Goal: Find specific page/section: Find specific page/section

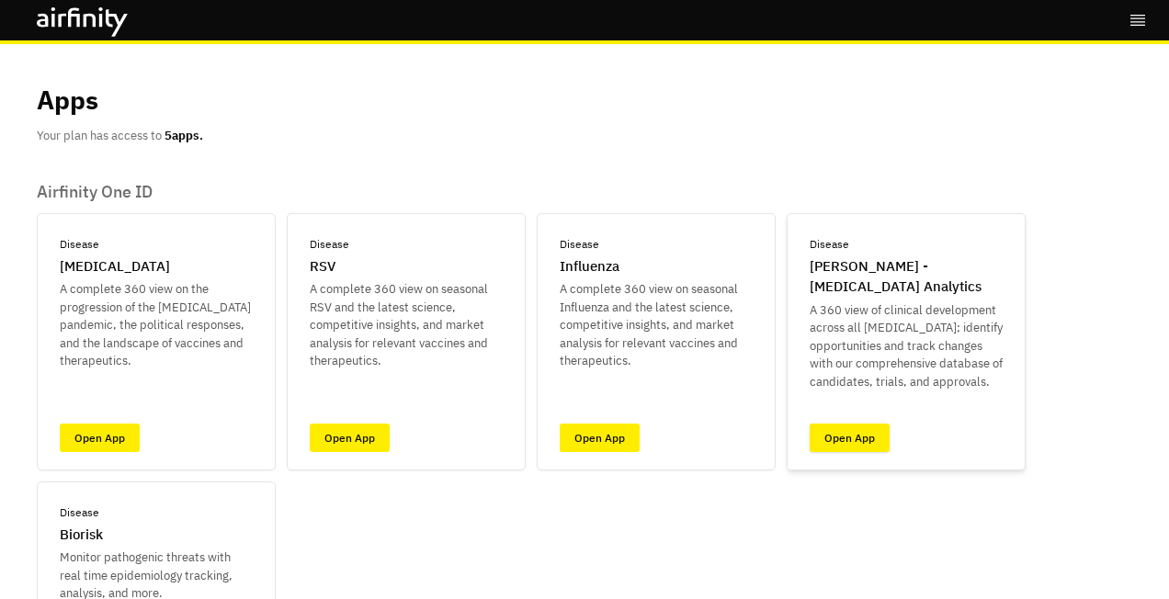
click at [851, 434] on link "Open App" at bounding box center [850, 438] width 80 height 28
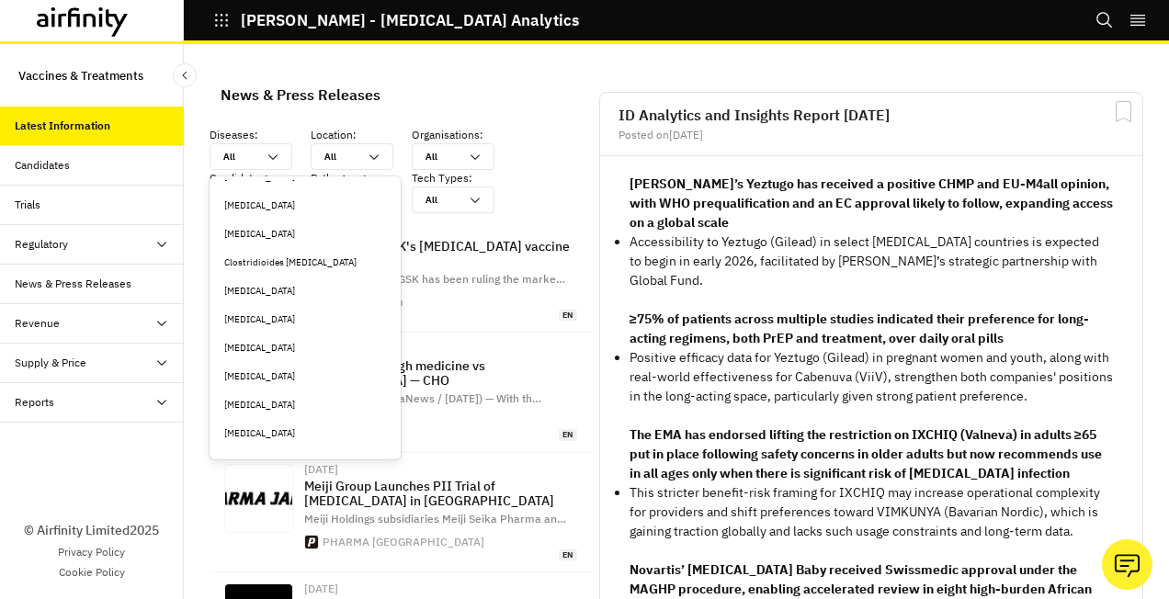
scroll to position [827, 0]
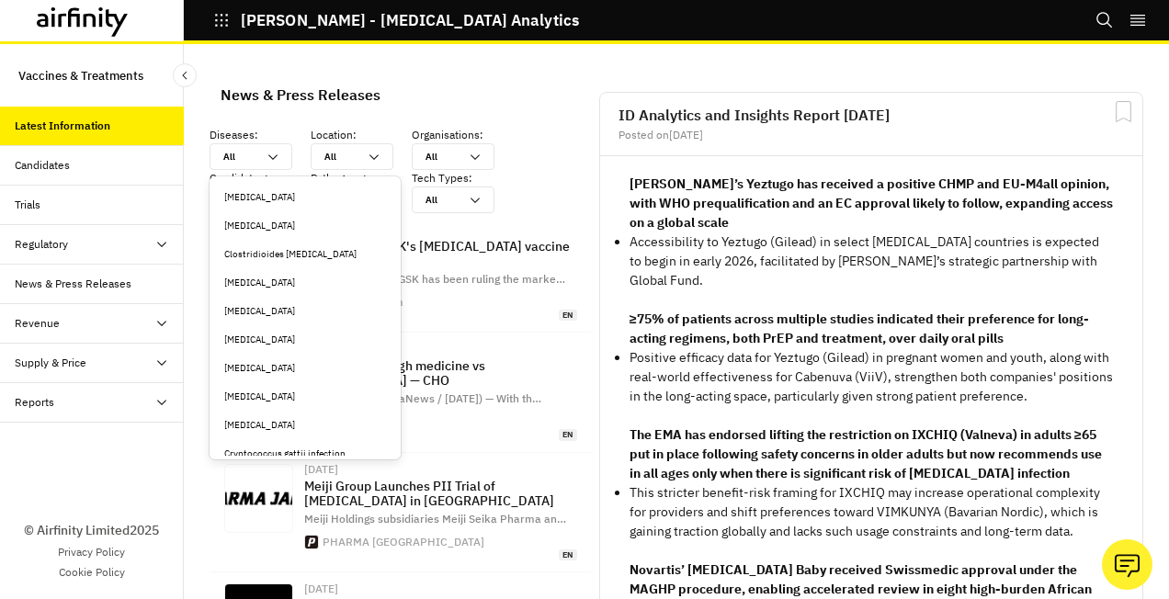
click at [287, 252] on div "Clostridioides [MEDICAL_DATA]" at bounding box center [305, 254] width 162 height 14
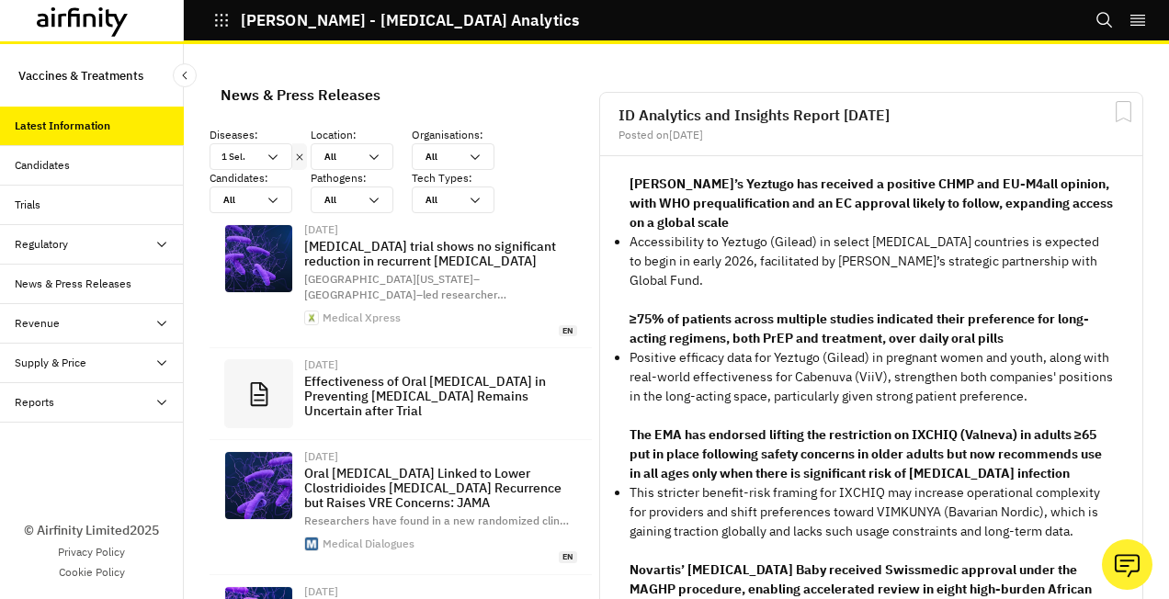
scroll to position [1439, 537]
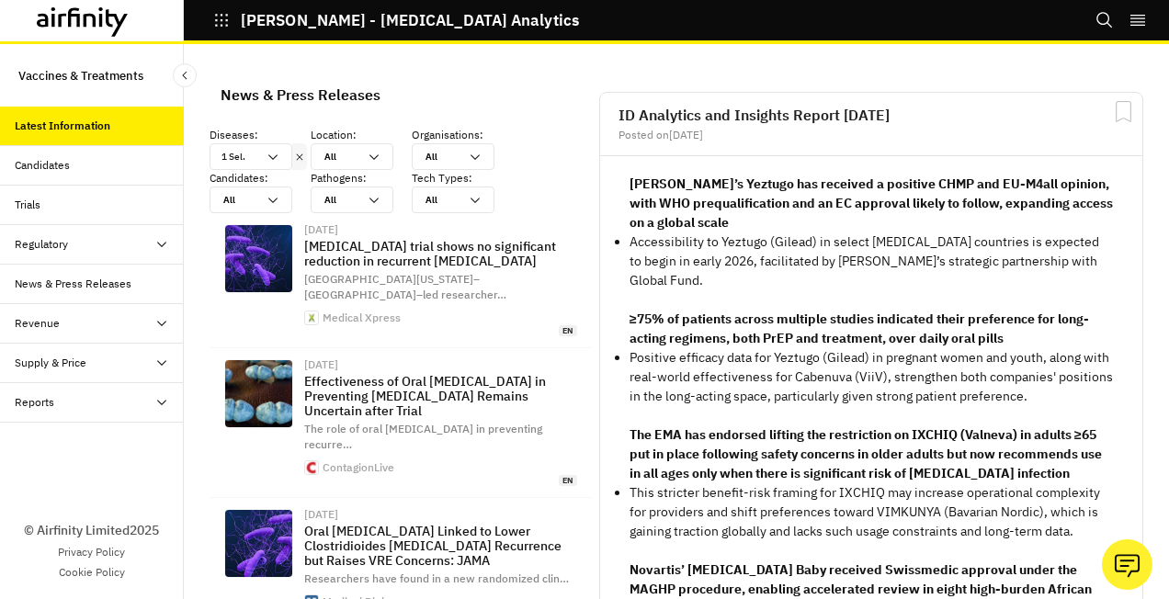
drag, startPoint x: 156, startPoint y: 403, endPoint x: 176, endPoint y: 412, distance: 22.2
click at [156, 403] on icon at bounding box center [161, 402] width 15 height 15
click at [45, 437] on div "Reports" at bounding box center [49, 442] width 40 height 17
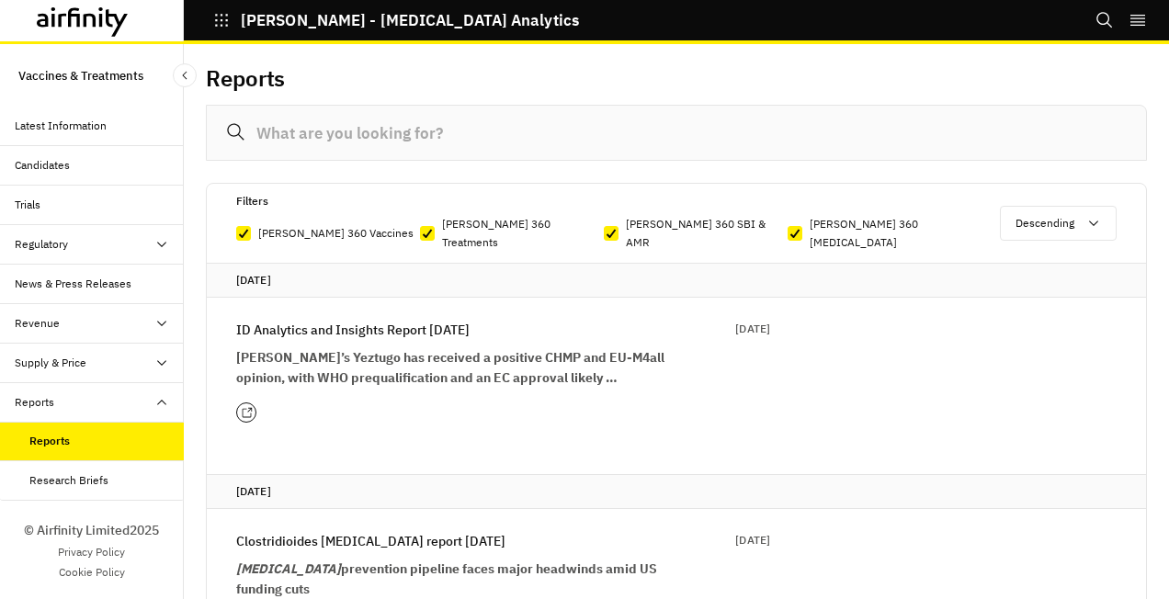
scroll to position [184, 0]
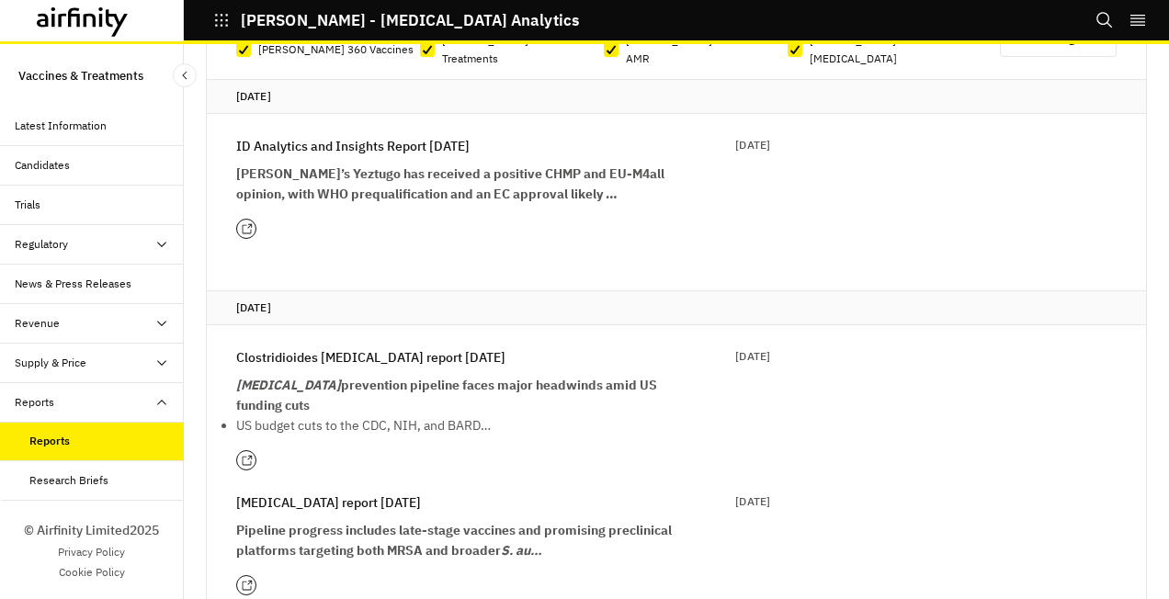
click at [243, 455] on icon at bounding box center [247, 461] width 12 height 12
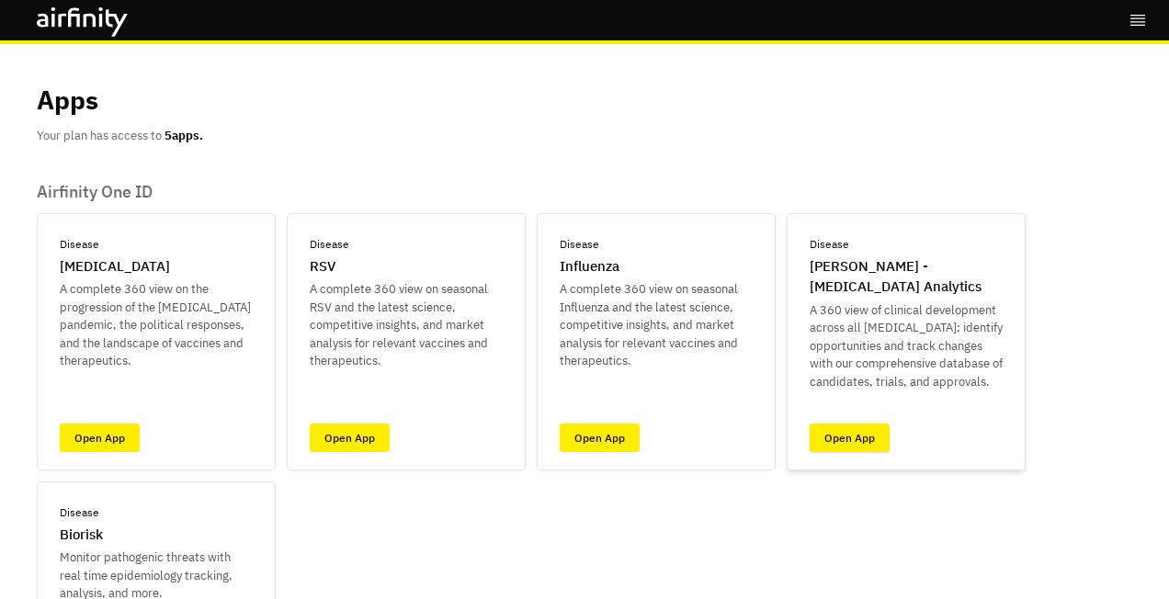
click at [837, 437] on link "Open App" at bounding box center [850, 438] width 80 height 28
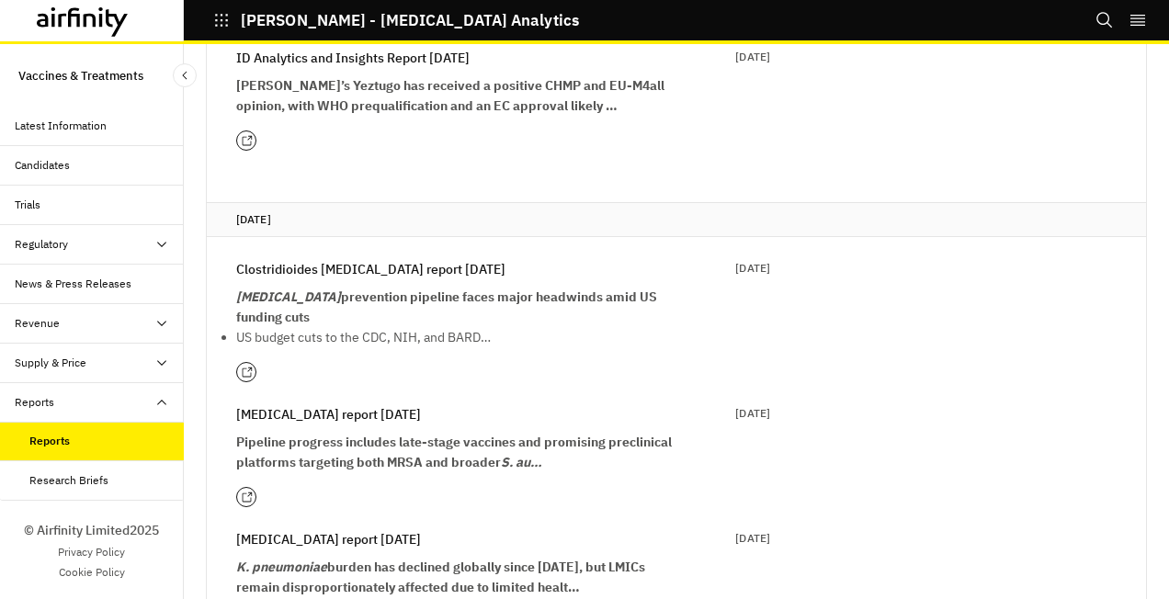
scroll to position [276, 0]
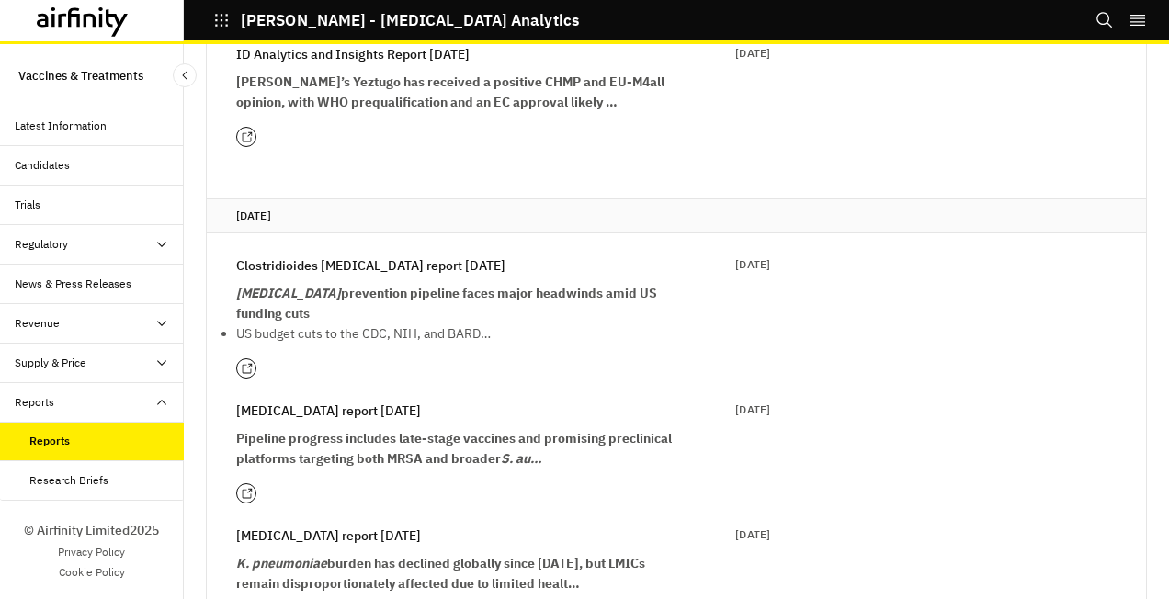
click at [248, 363] on icon at bounding box center [247, 369] width 12 height 12
